Goal: Task Accomplishment & Management: Manage account settings

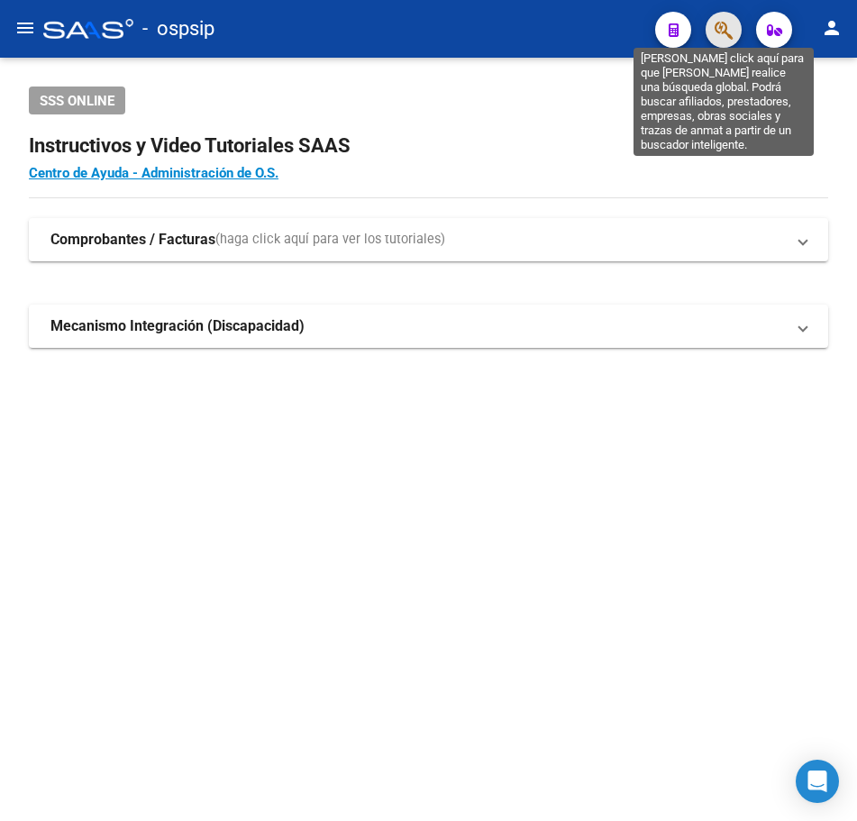
click at [728, 35] on icon "button" at bounding box center [724, 30] width 18 height 21
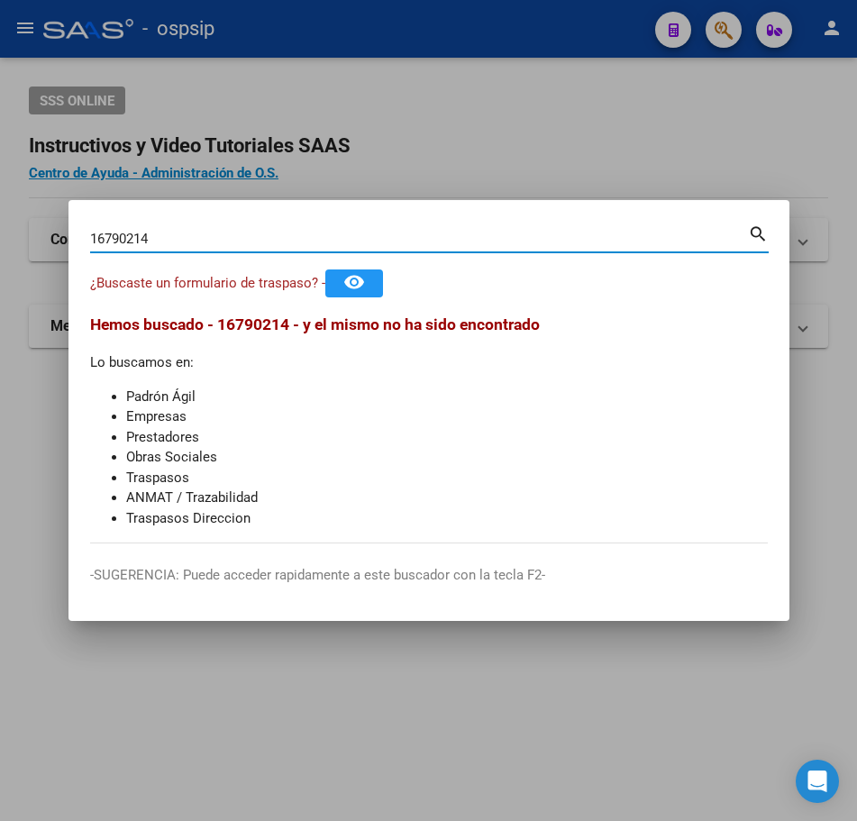
type input "16790214"
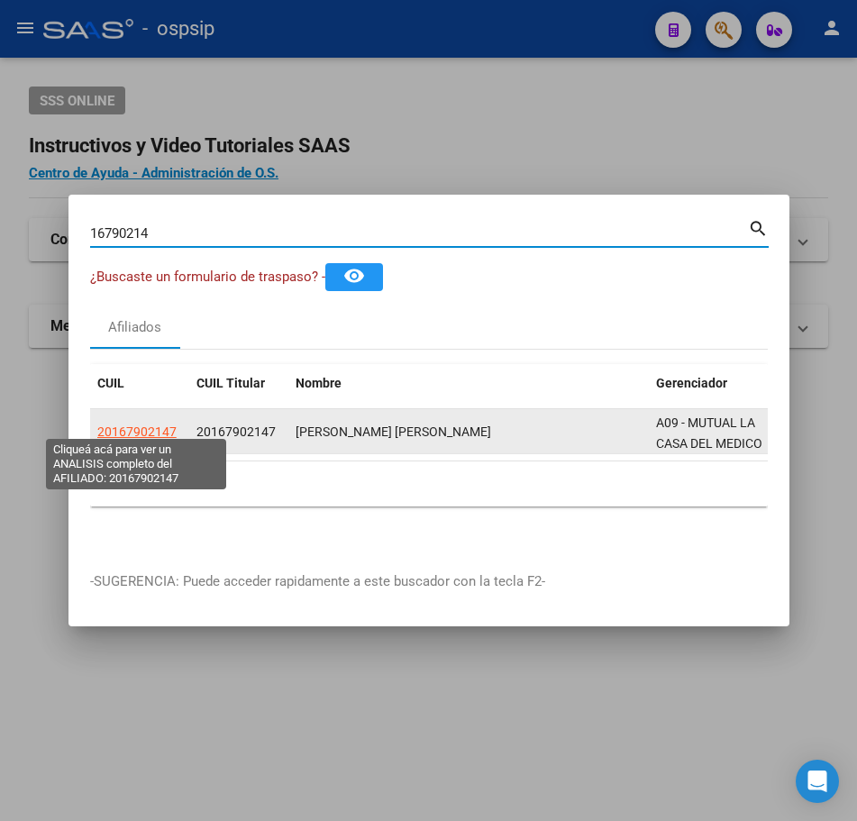
click at [154, 424] on span "20167902147" at bounding box center [136, 431] width 79 height 14
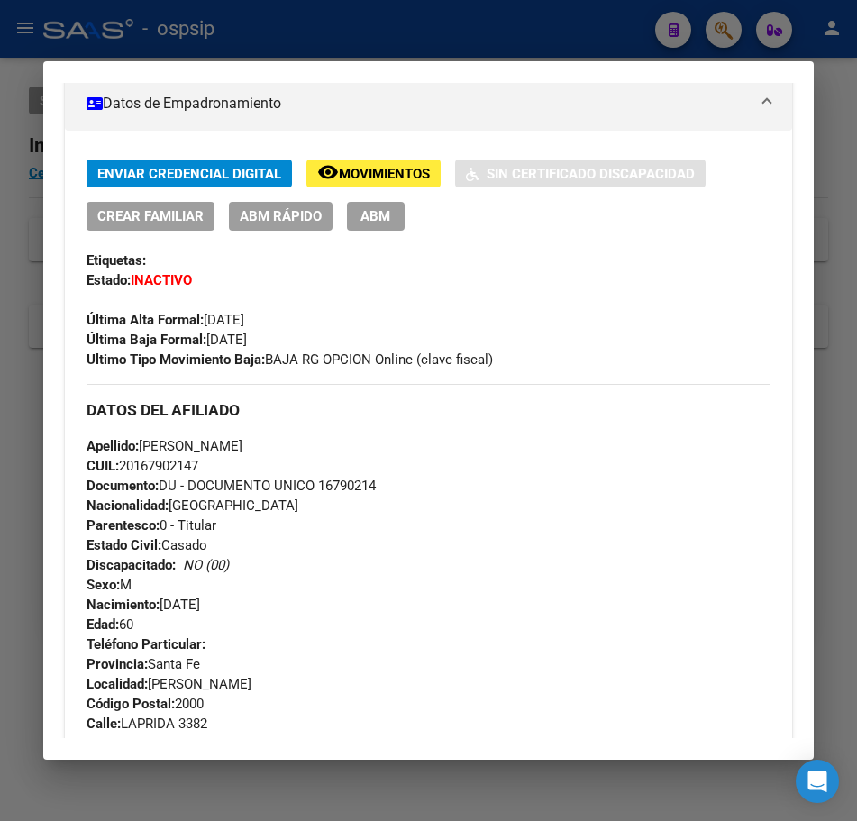
scroll to position [180, 0]
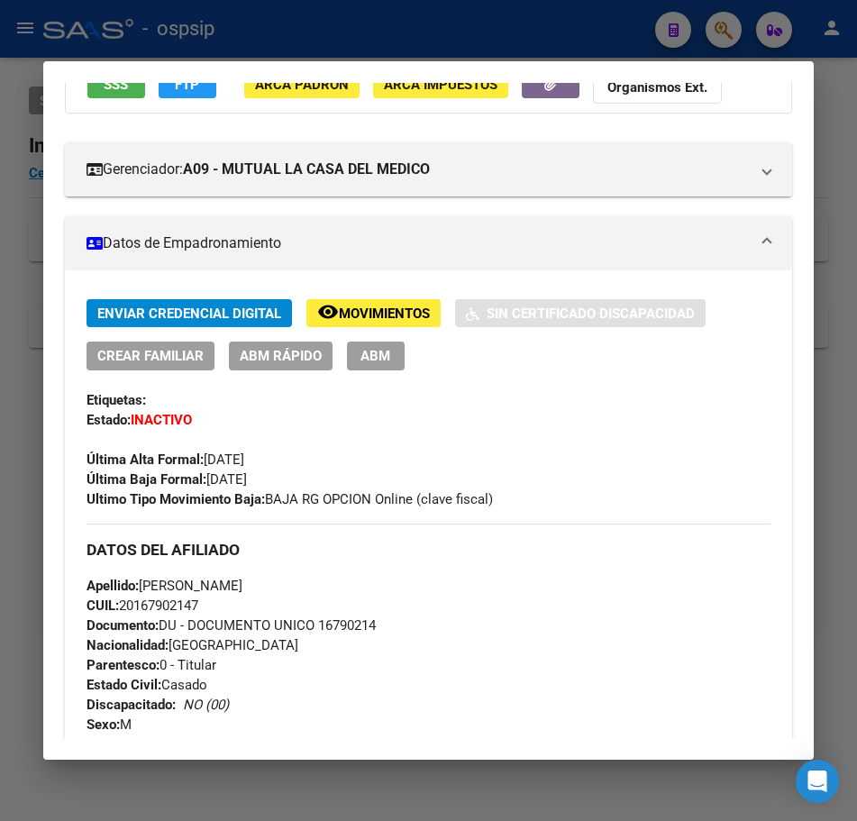
click at [360, 363] on span "ABM" at bounding box center [375, 357] width 30 height 16
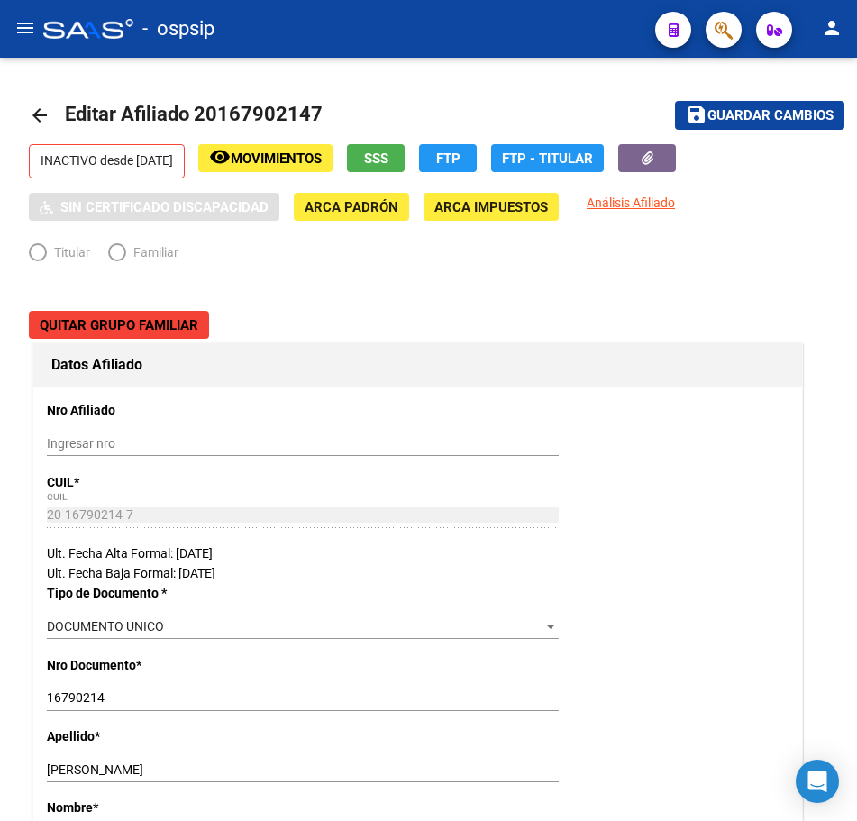
radio input "true"
type input "30-70147607-3"
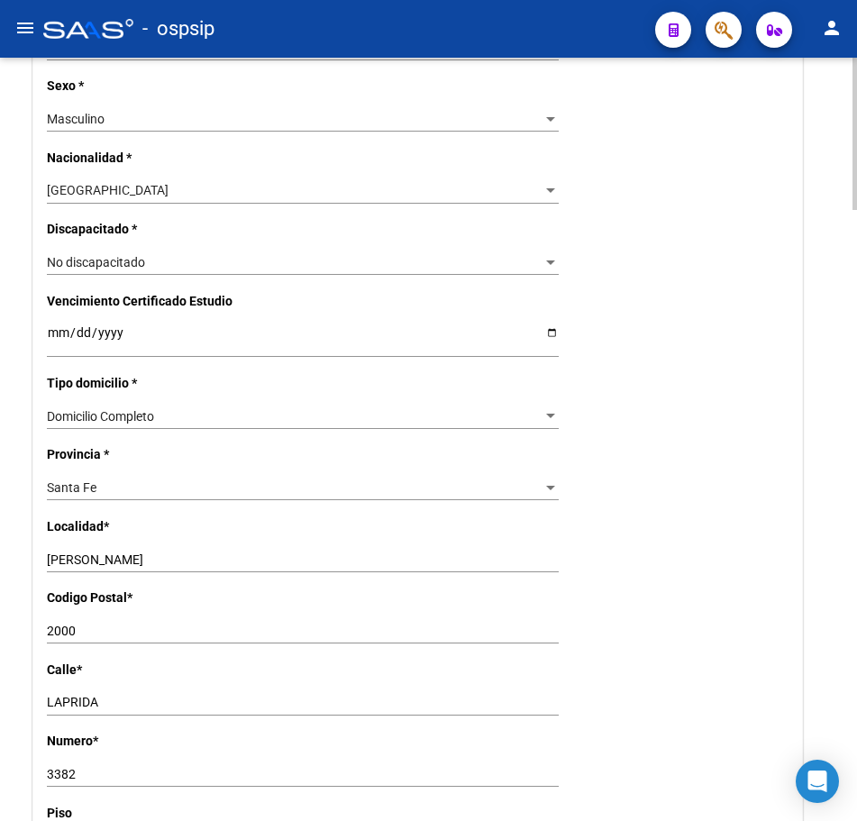
scroll to position [1081, 0]
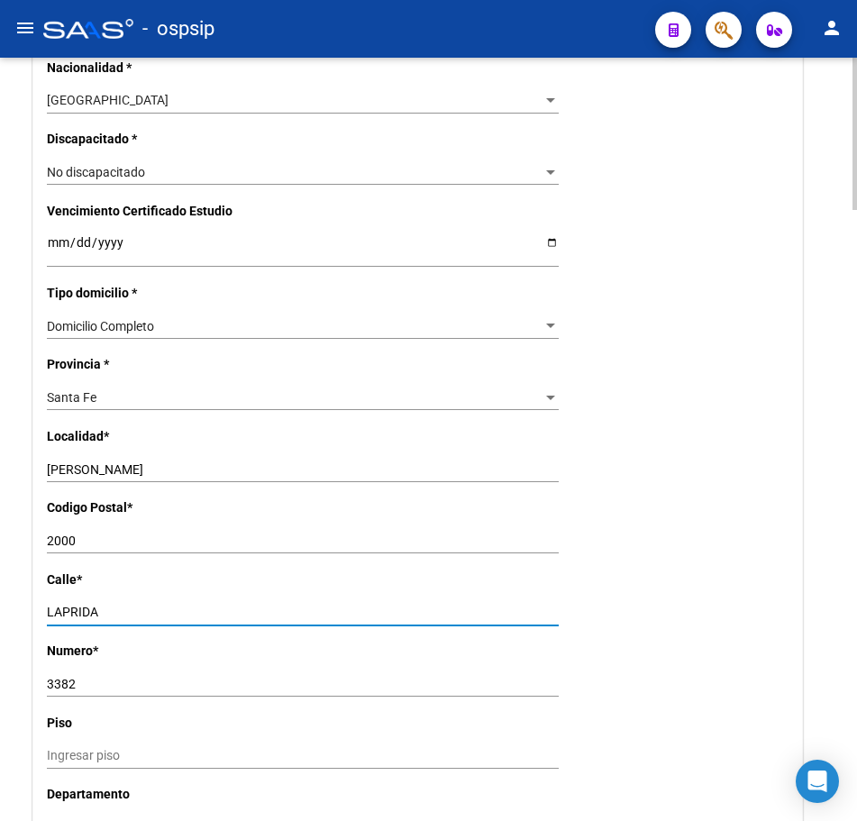
drag, startPoint x: 153, startPoint y: 611, endPoint x: 3, endPoint y: 613, distance: 150.5
type input "danieri"
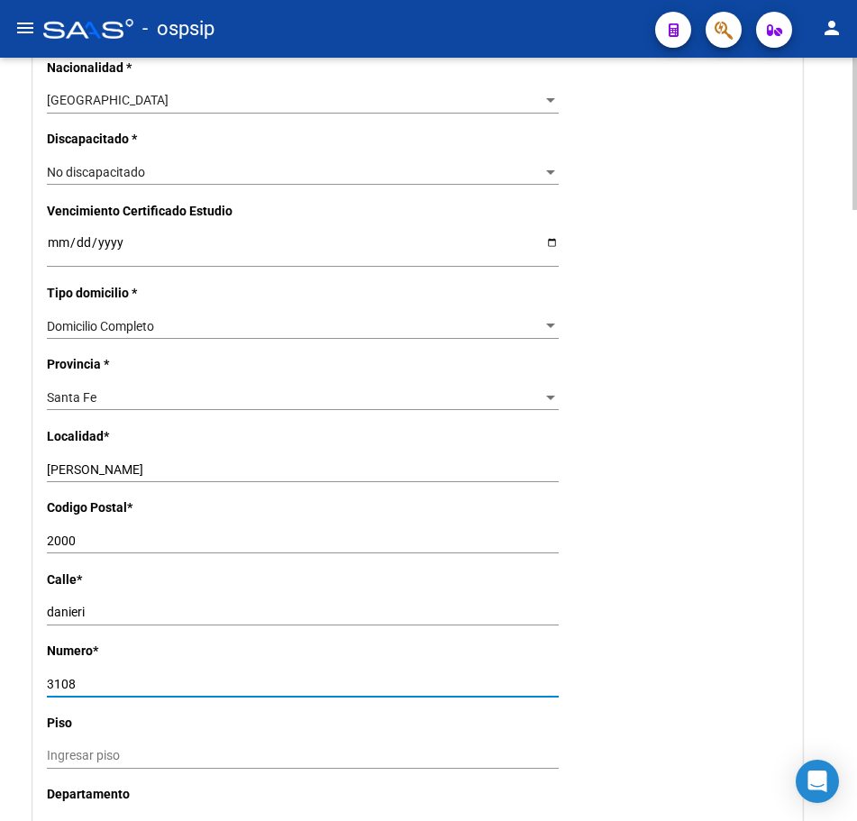
type input "3108"
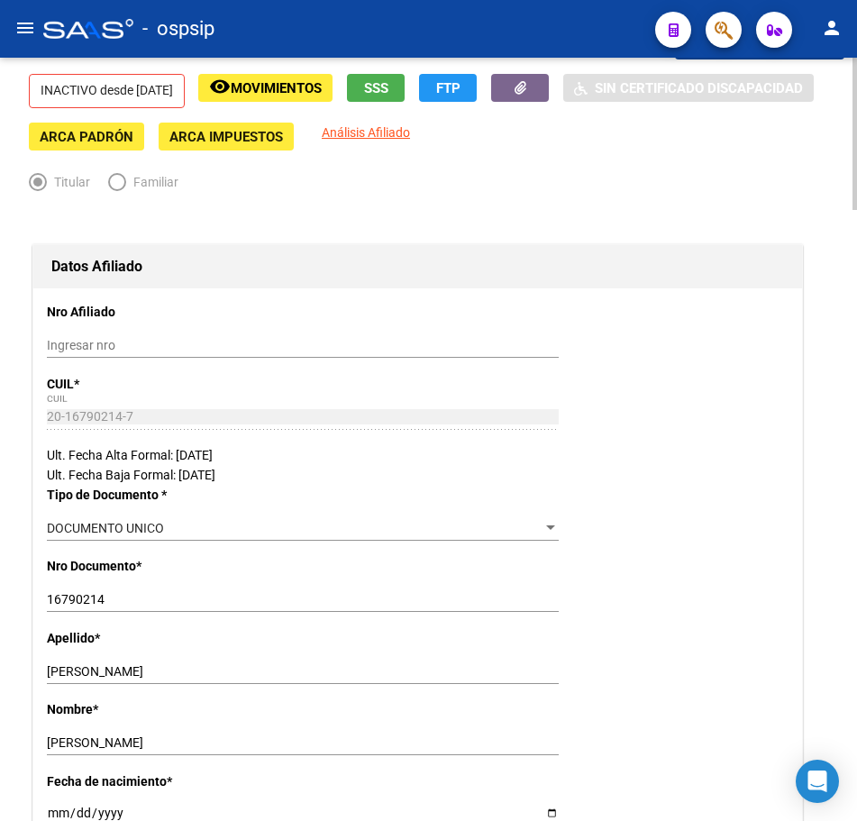
scroll to position [0, 0]
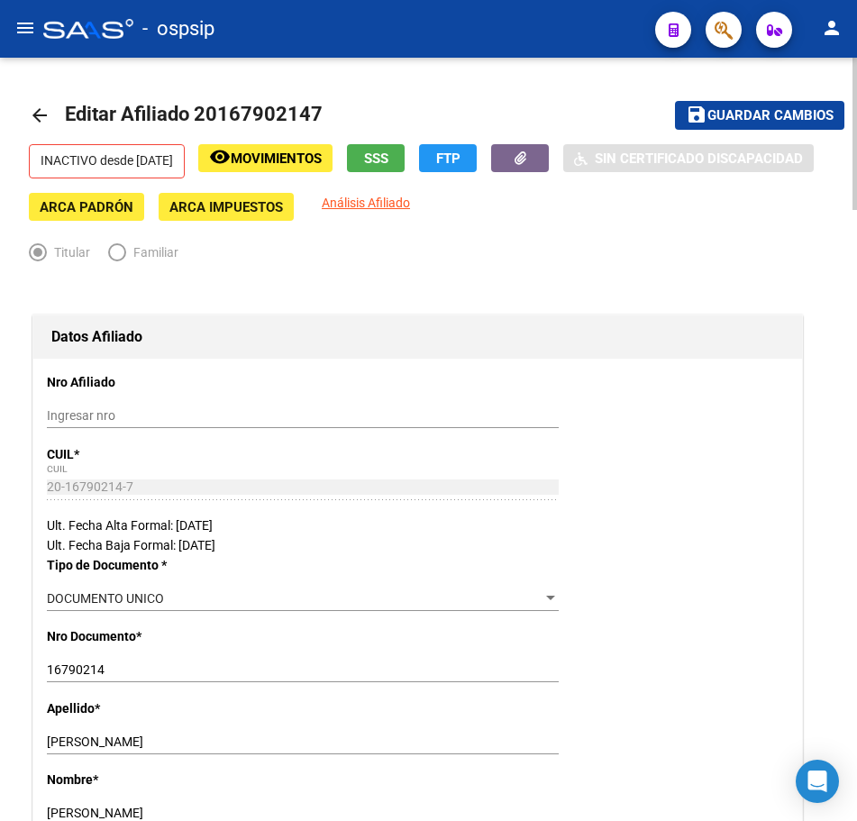
click at [750, 110] on span "Guardar cambios" at bounding box center [770, 116] width 126 height 16
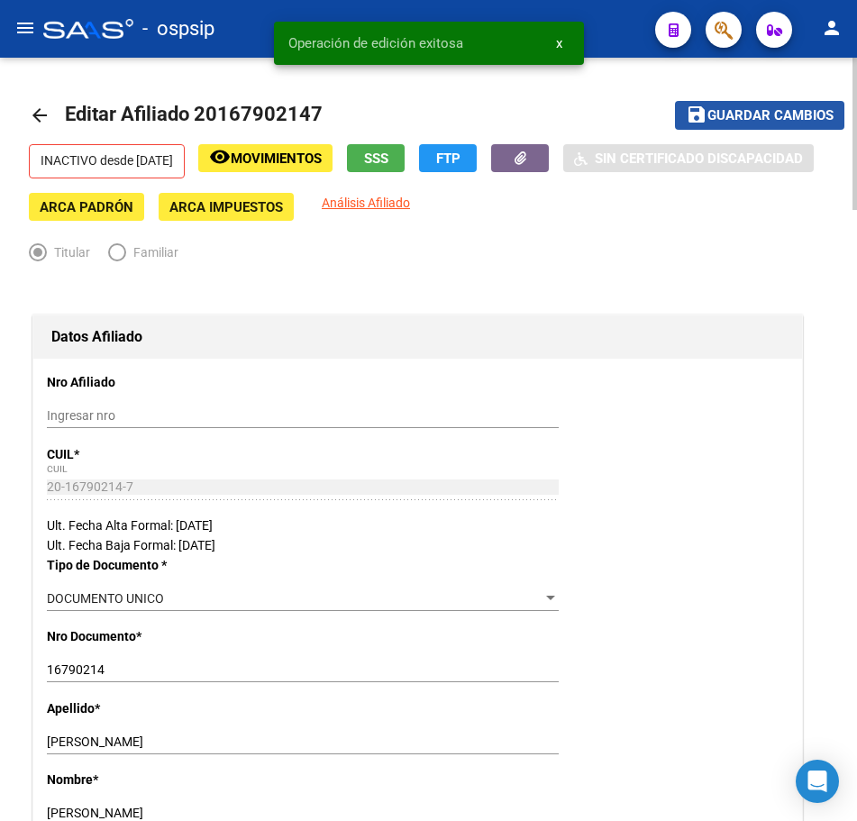
click at [764, 122] on span "Guardar cambios" at bounding box center [770, 116] width 126 height 16
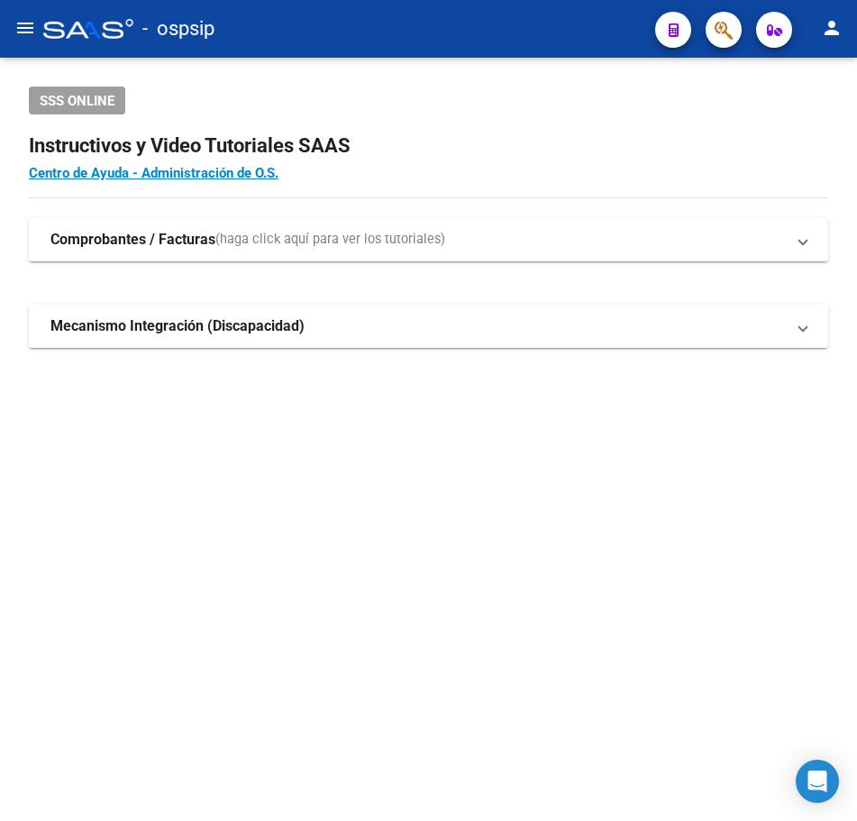
click at [712, 35] on button "button" at bounding box center [724, 30] width 36 height 36
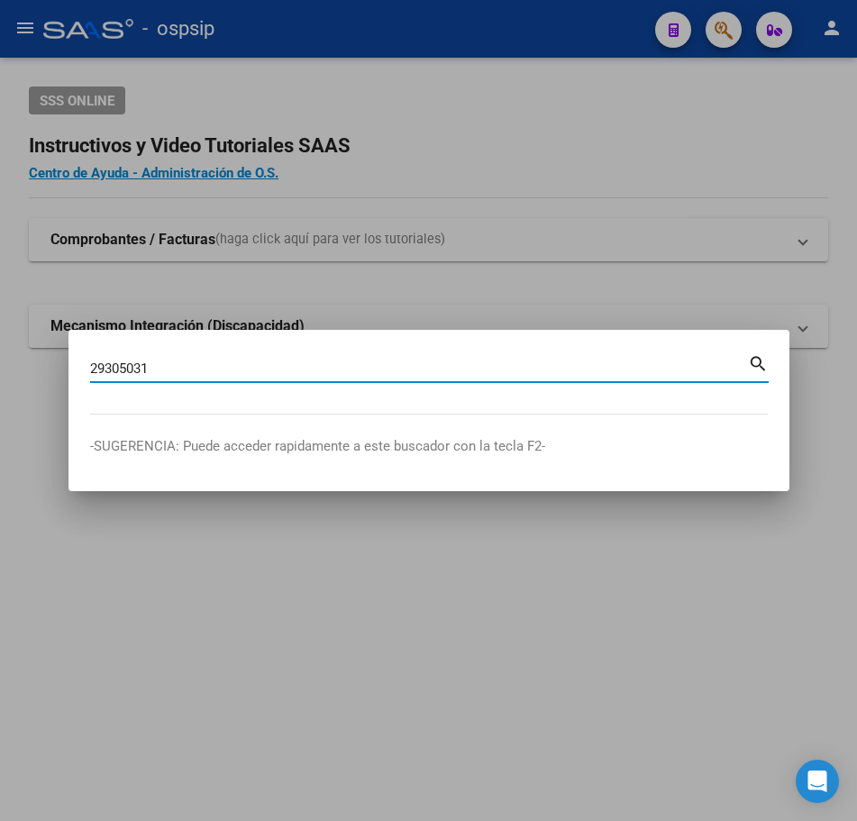
type input "29305031"
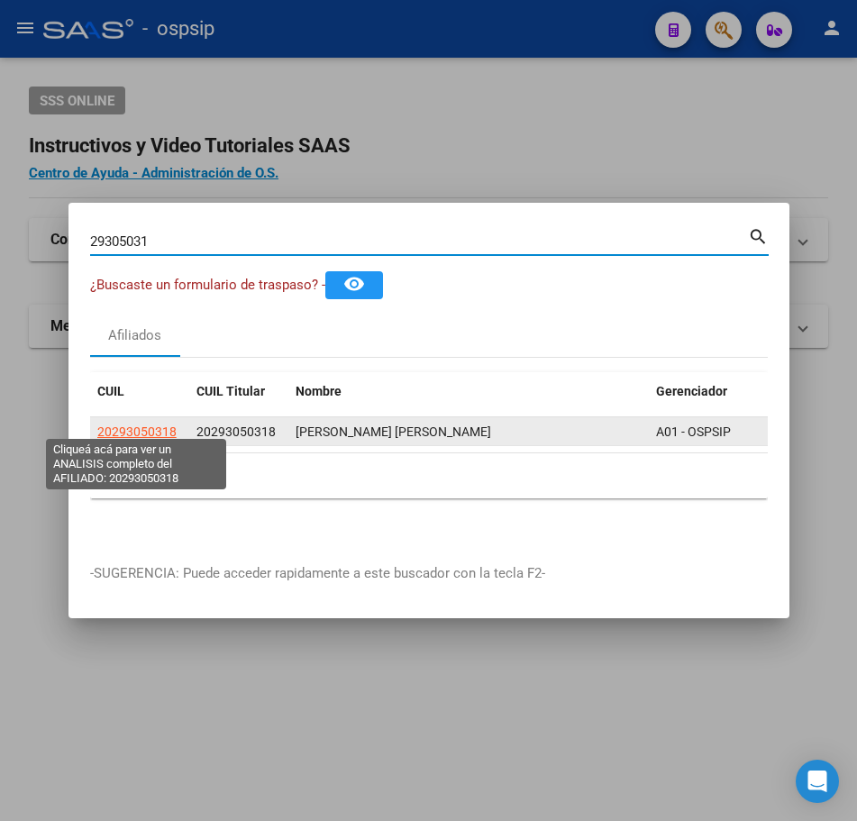
click at [150, 424] on span "20293050318" at bounding box center [136, 431] width 79 height 14
type textarea "20293050318"
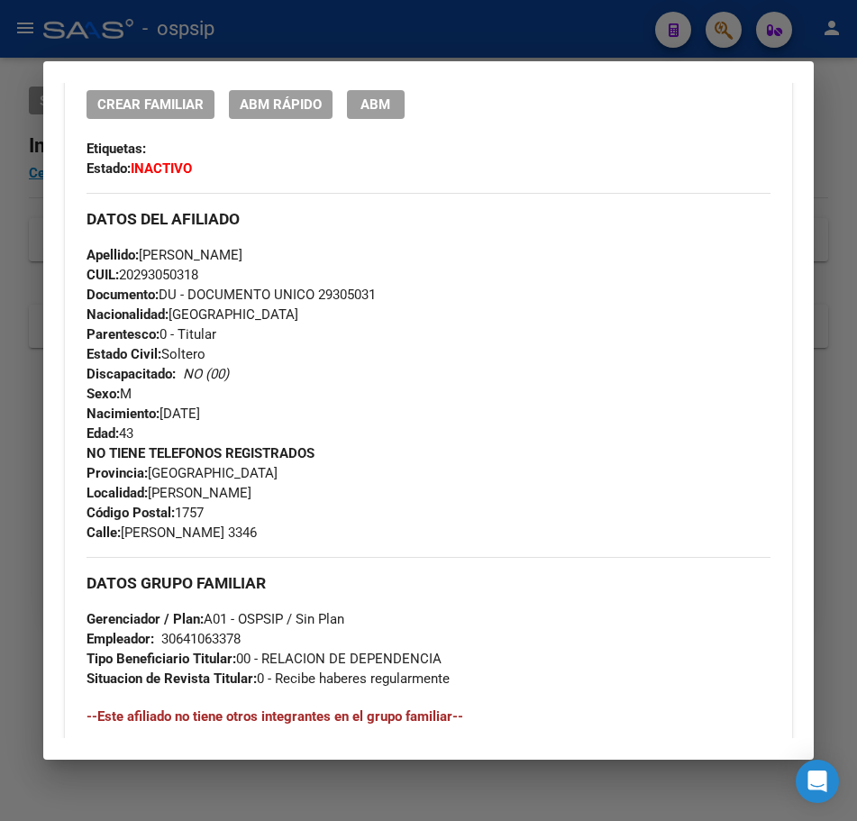
scroll to position [451, 0]
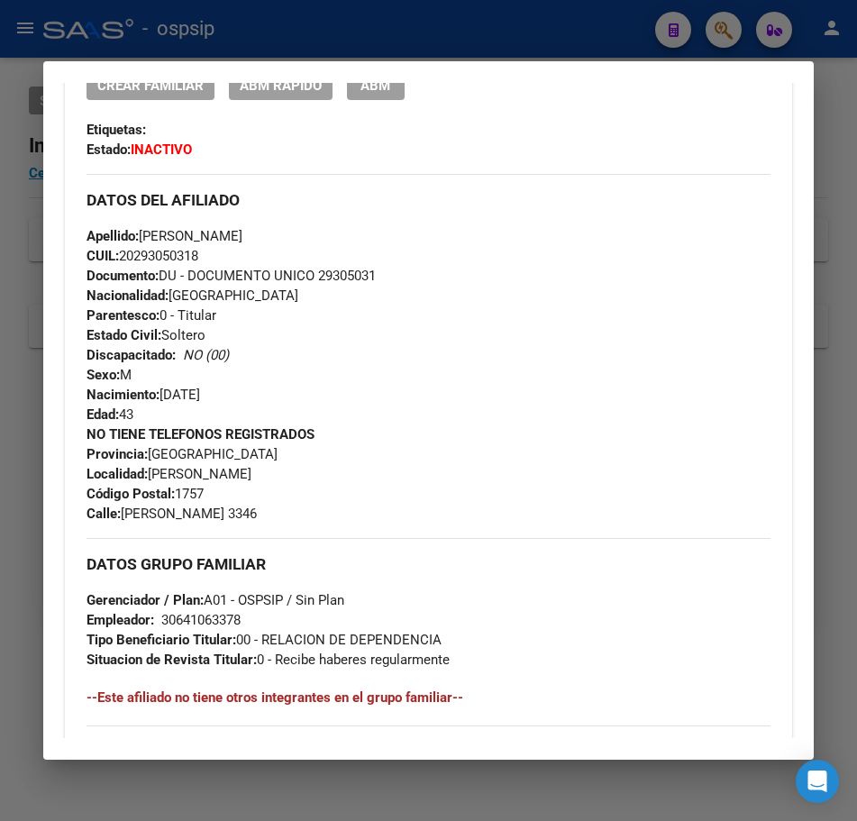
click at [583, 28] on div at bounding box center [428, 410] width 857 height 821
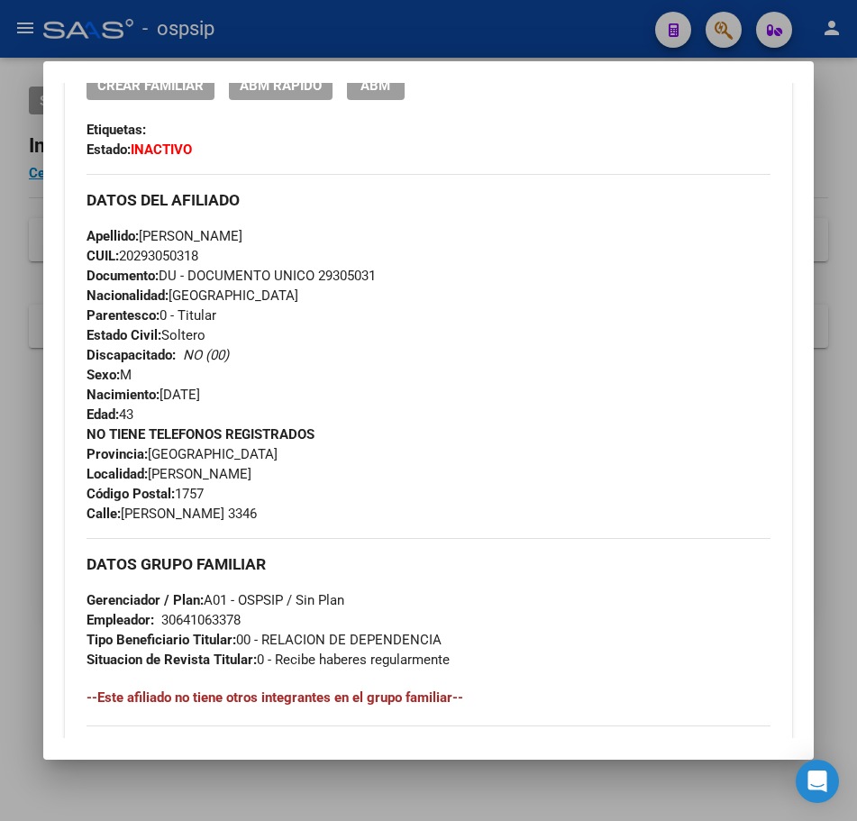
click at [583, 28] on div at bounding box center [428, 410] width 857 height 821
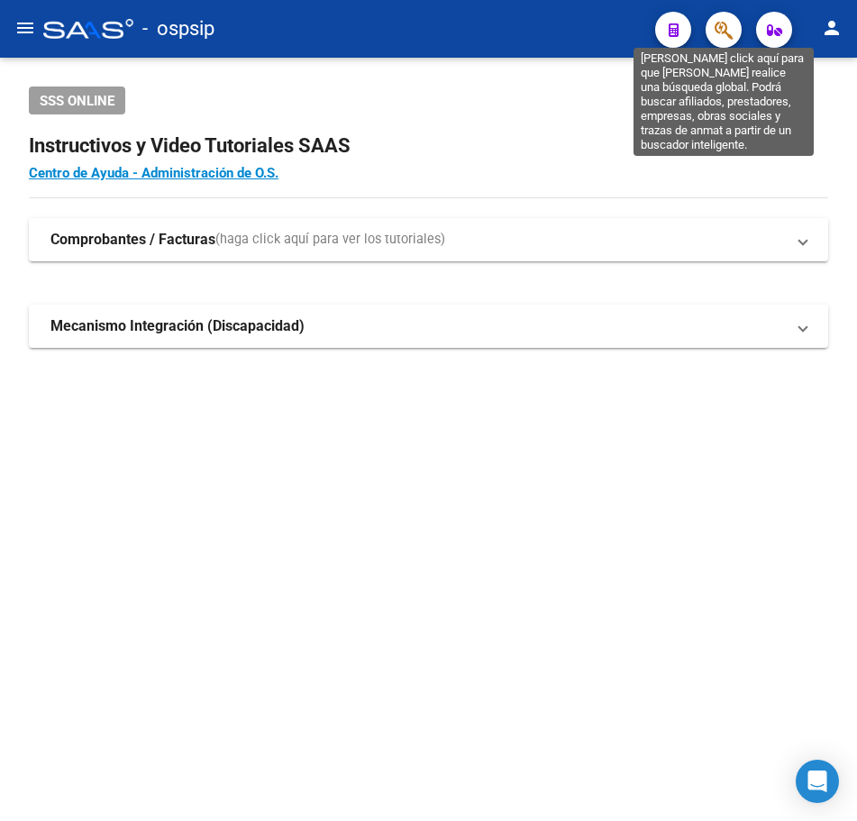
click at [723, 31] on icon "button" at bounding box center [724, 30] width 18 height 21
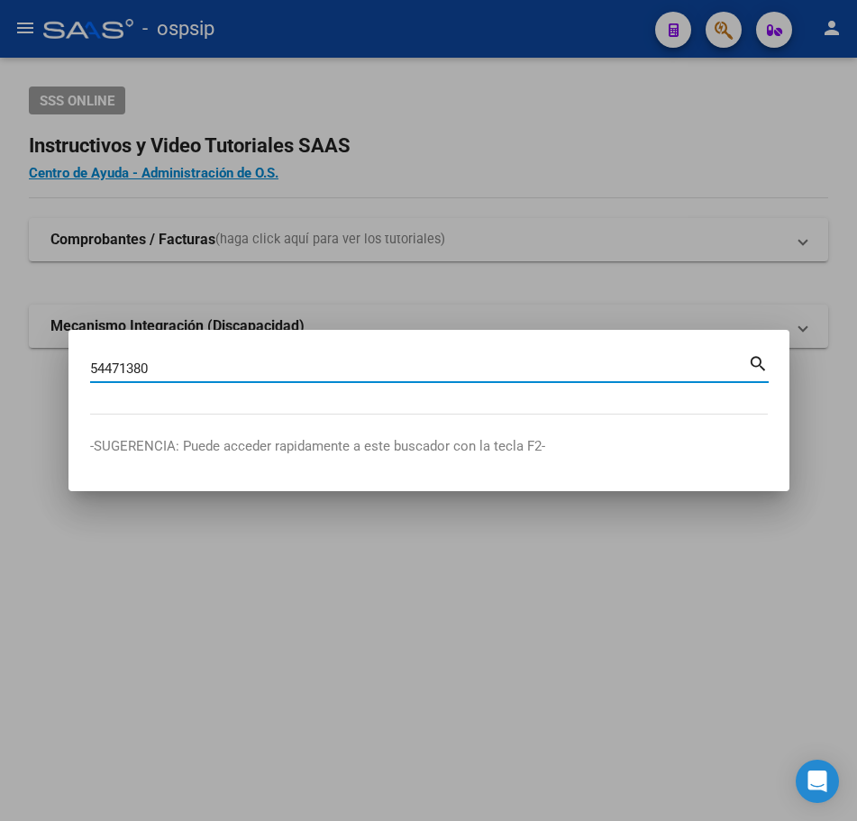
type input "54471380"
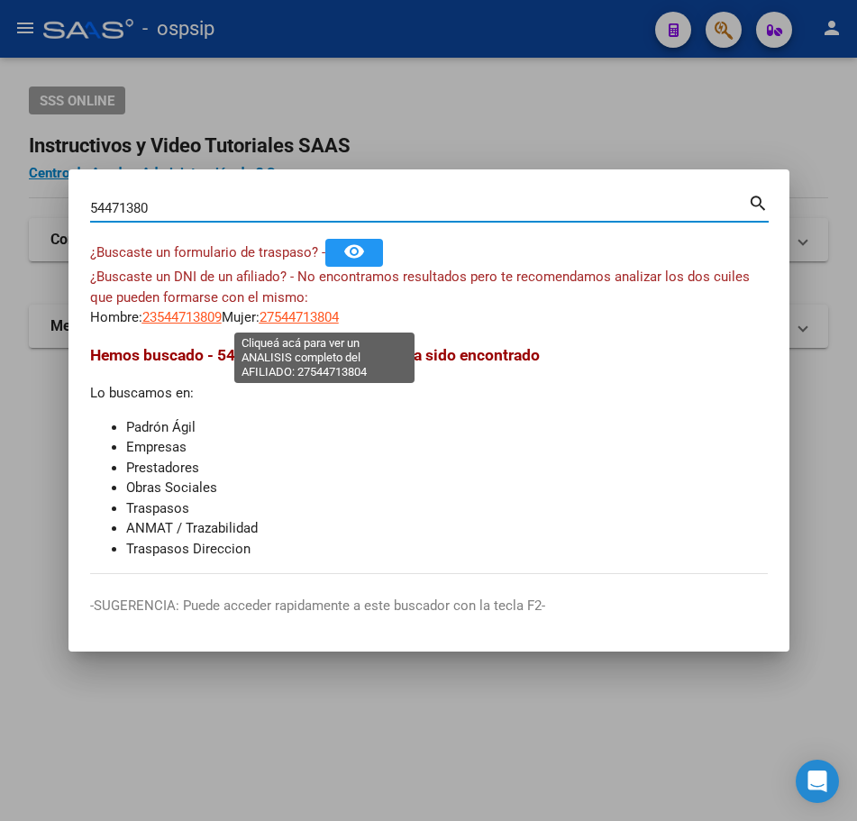
click at [330, 312] on span "27544713804" at bounding box center [299, 317] width 79 height 16
type textarea "27544713804"
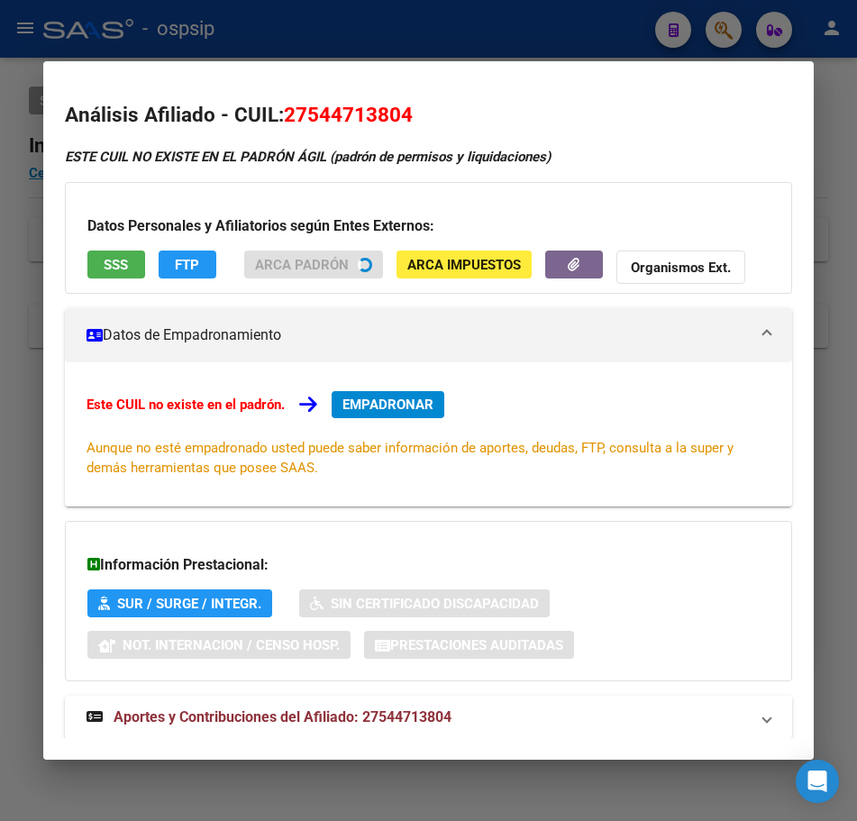
click at [413, 33] on div at bounding box center [428, 410] width 857 height 821
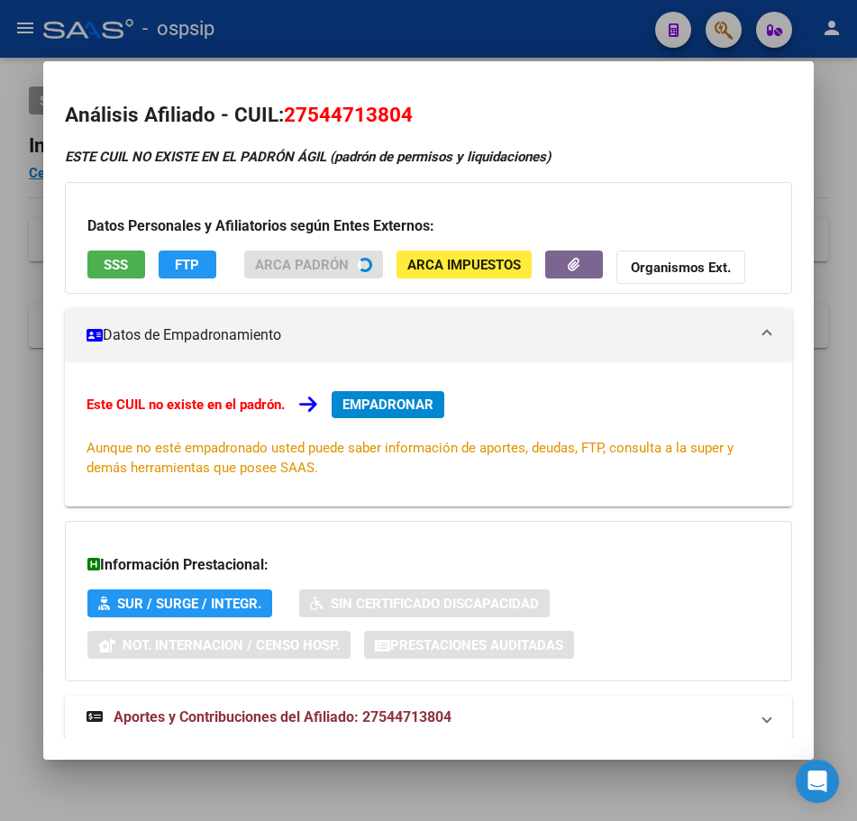
click at [413, 33] on div at bounding box center [428, 410] width 857 height 821
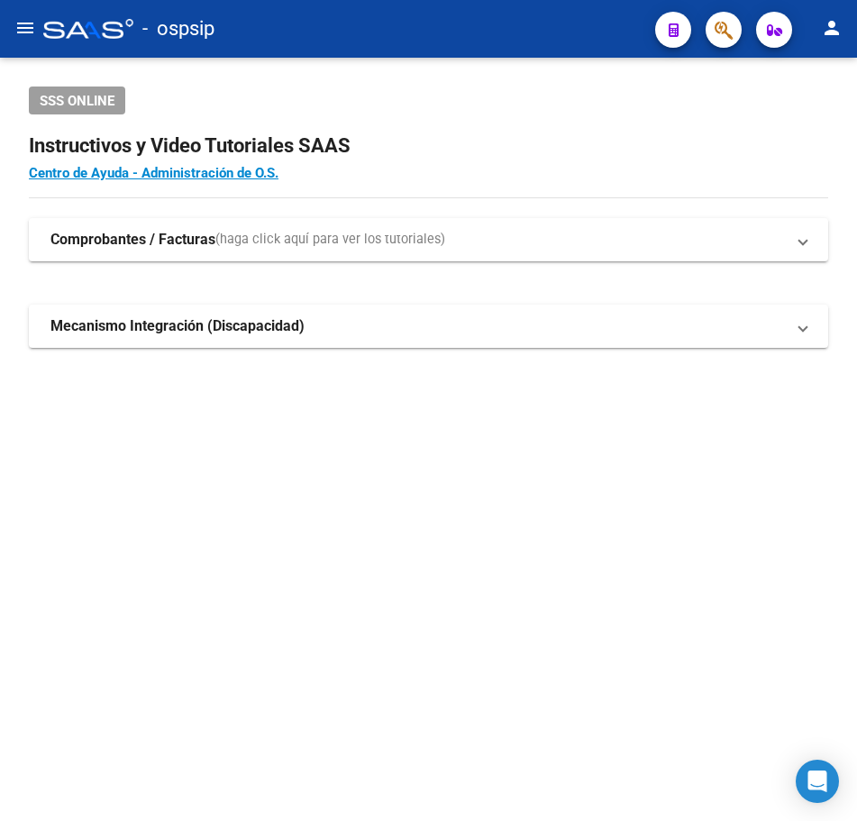
click at [717, 42] on span "button" at bounding box center [724, 30] width 18 height 37
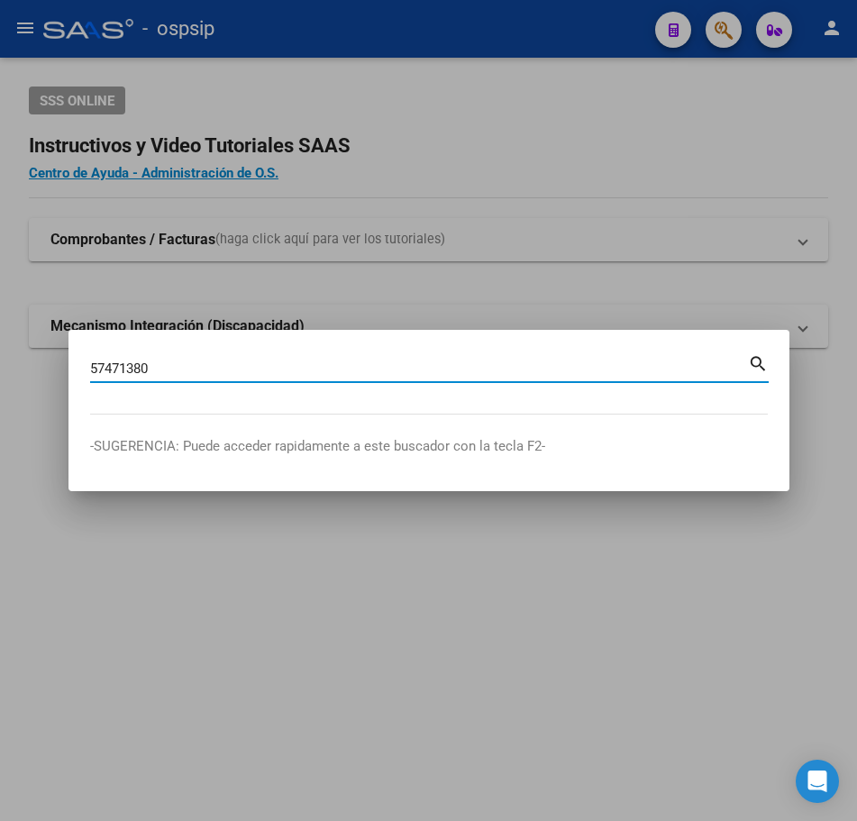
type input "57471380"
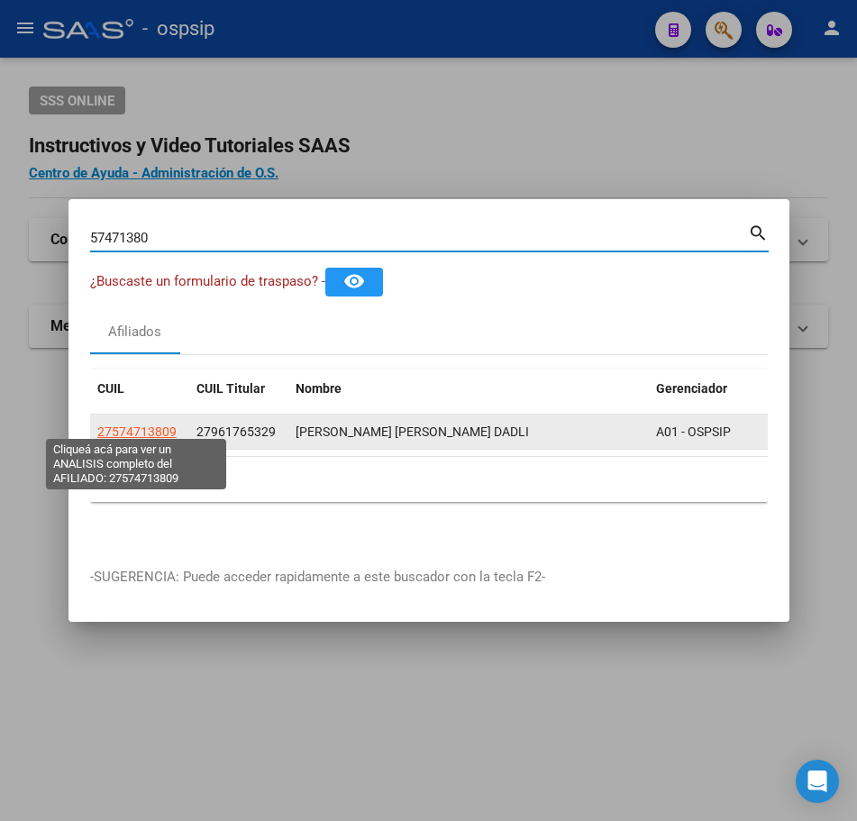
click at [141, 427] on span "27574713809" at bounding box center [136, 431] width 79 height 14
type textarea "27574713809"
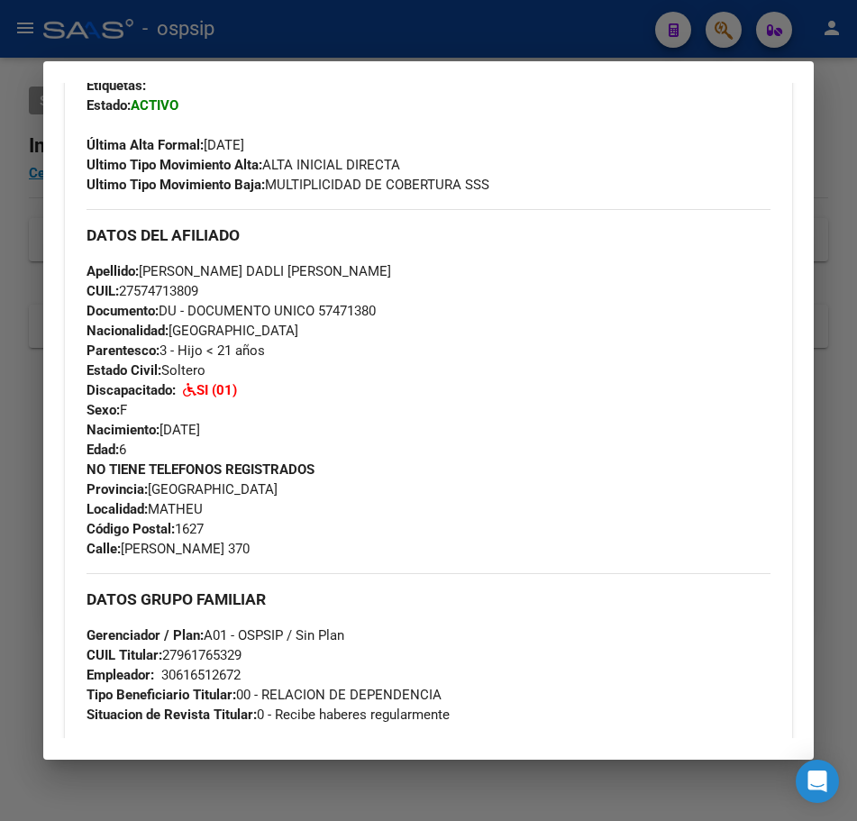
scroll to position [631, 0]
